Goal: Information Seeking & Learning: Learn about a topic

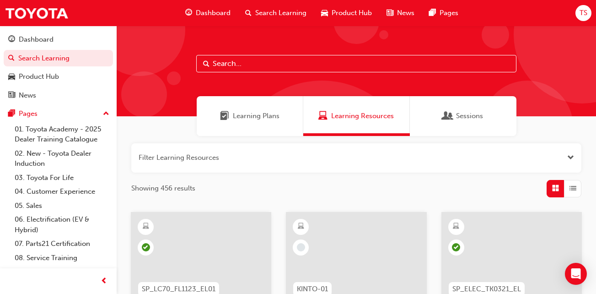
click at [292, 65] on input "text" at bounding box center [356, 63] width 320 height 17
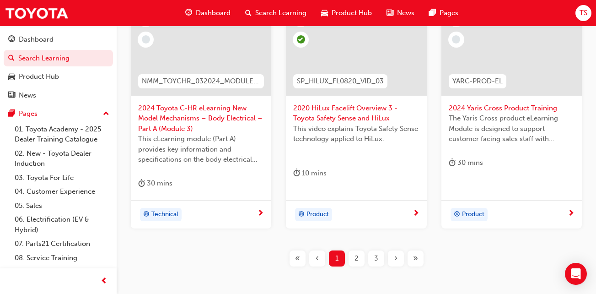
scroll to position [458, 0]
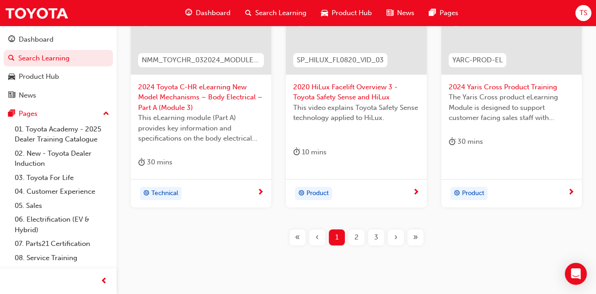
click at [355, 238] on span "2" at bounding box center [357, 237] width 4 height 11
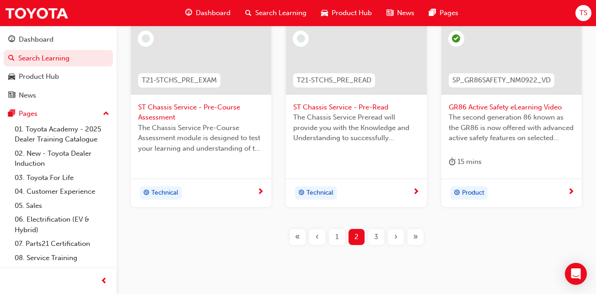
scroll to position [463, 0]
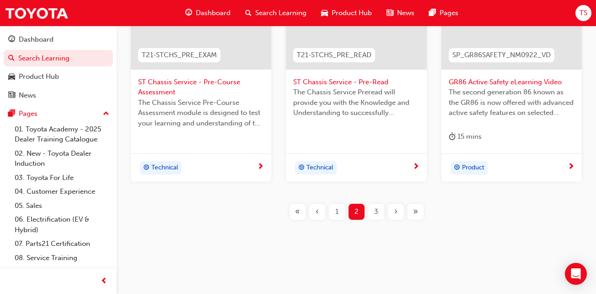
click at [380, 211] on div "3" at bounding box center [376, 212] width 16 height 16
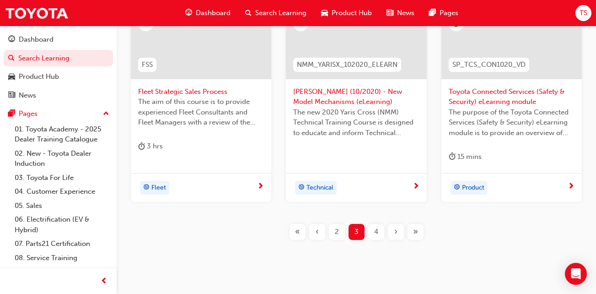
scroll to position [463, 0]
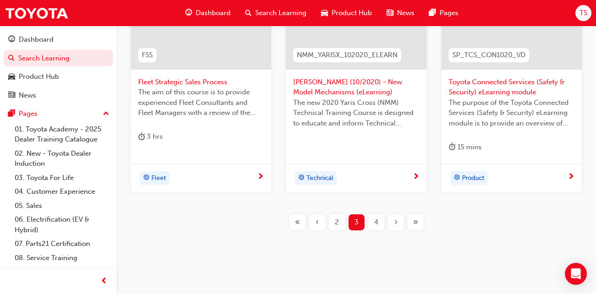
click at [378, 220] on div "4" at bounding box center [376, 222] width 16 height 16
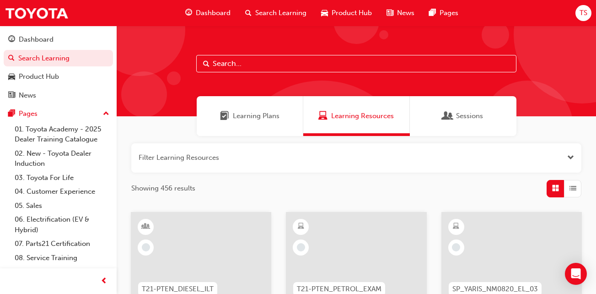
click at [303, 62] on input "text" at bounding box center [356, 63] width 320 height 17
paste input "SP_LCPRADO_NM24_EL02"
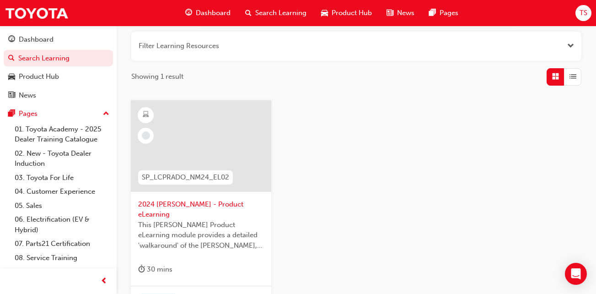
scroll to position [137, 0]
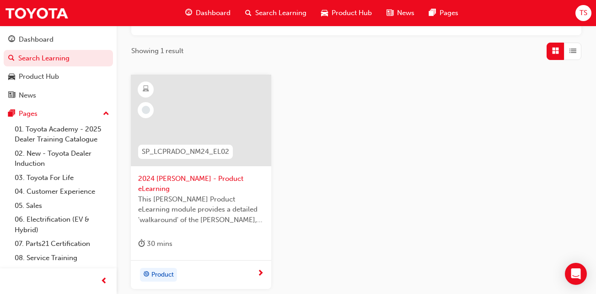
type input "SP_LCPRADO_NM24_EL02"
click at [166, 270] on span "Product" at bounding box center [162, 275] width 22 height 11
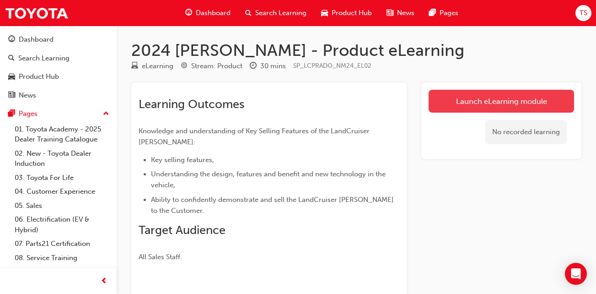
click at [526, 103] on link "Launch eLearning module" at bounding box center [502, 101] width 146 height 23
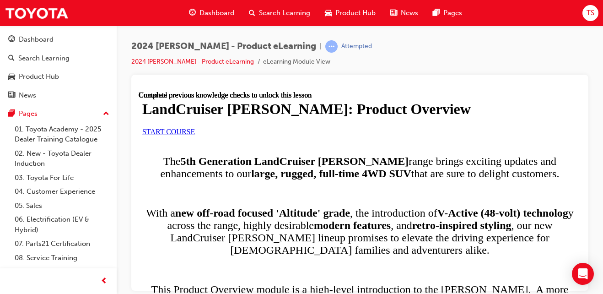
scroll to position [46, 0]
click at [195, 135] on span "START COURSE" at bounding box center [168, 131] width 53 height 8
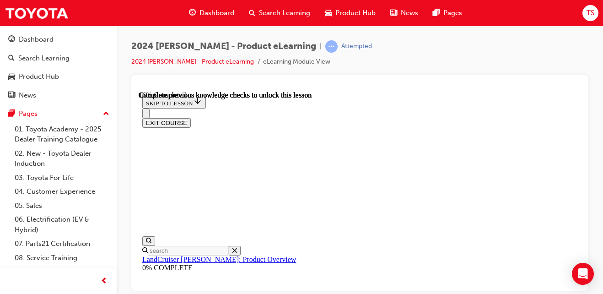
scroll to position [618, 0]
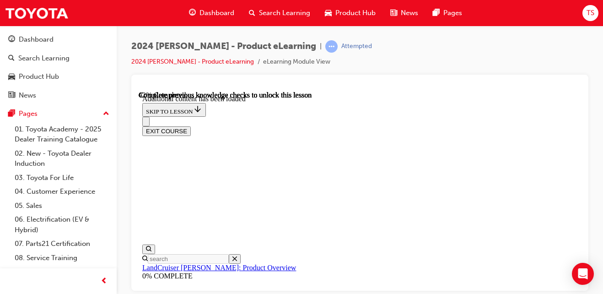
scroll to position [1145, 0]
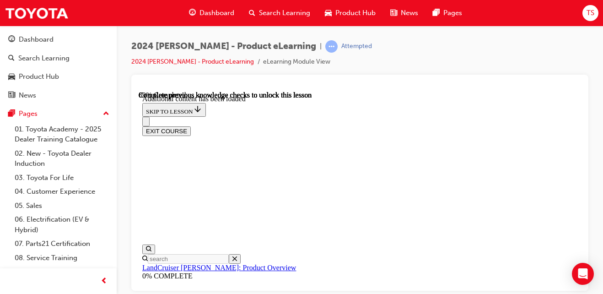
scroll to position [2141, 0]
